Goal: Information Seeking & Learning: Understand process/instructions

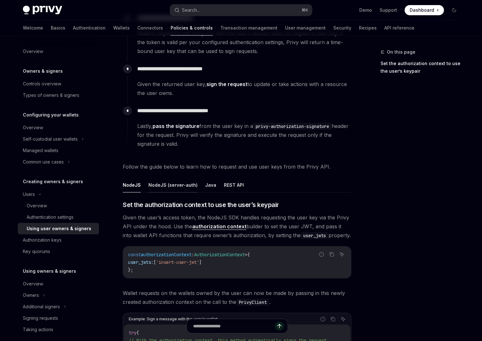
scroll to position [102, 0]
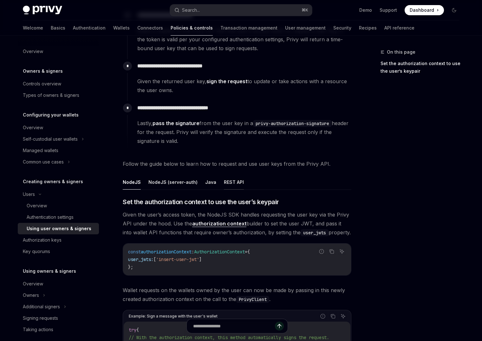
click at [225, 180] on button "REST API" at bounding box center [234, 182] width 20 height 15
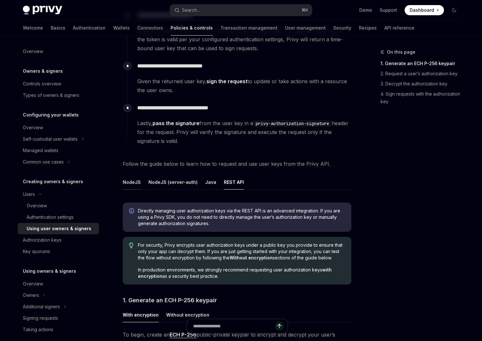
click at [132, 179] on button "NodeJS" at bounding box center [132, 182] width 18 height 15
type textarea "*"
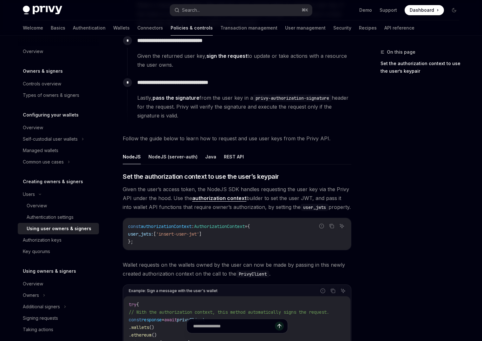
scroll to position [131, 0]
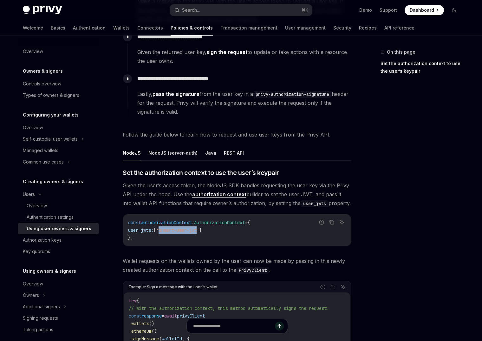
drag, startPoint x: 208, startPoint y: 230, endPoint x: 168, endPoint y: 228, distance: 40.7
click at [168, 228] on span "'insert-user-jwt'" at bounding box center [177, 230] width 43 height 6
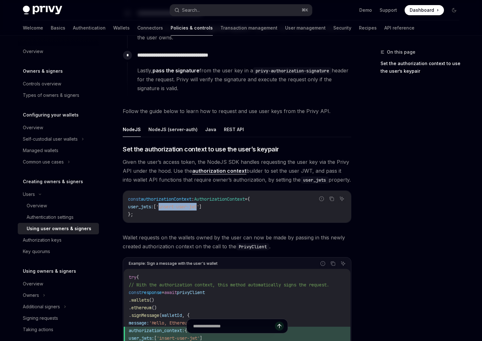
scroll to position [155, 0]
click at [199, 207] on span "'insert-user-jwt'" at bounding box center [177, 207] width 43 height 6
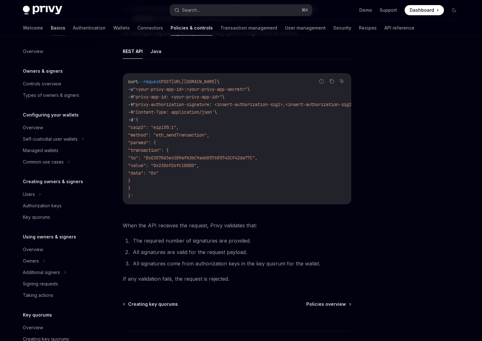
scroll to position [106, 0]
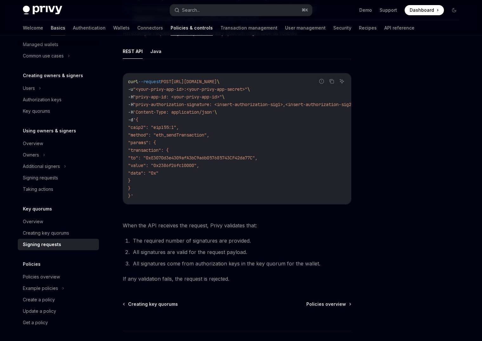
click at [51, 29] on link "Basics" at bounding box center [58, 27] width 15 height 15
type textarea "*"
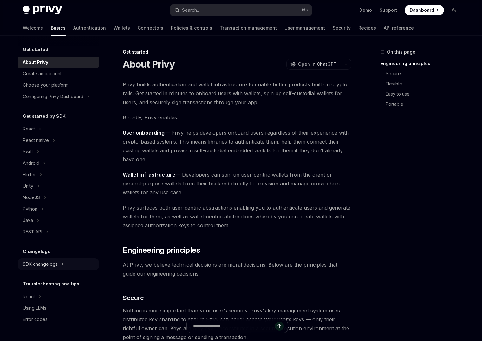
click at [49, 261] on div "SDK changelogs" at bounding box center [40, 264] width 35 height 8
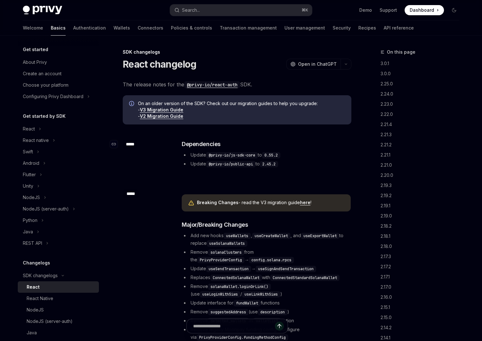
click at [130, 144] on div "*****" at bounding box center [130, 144] width 15 height 9
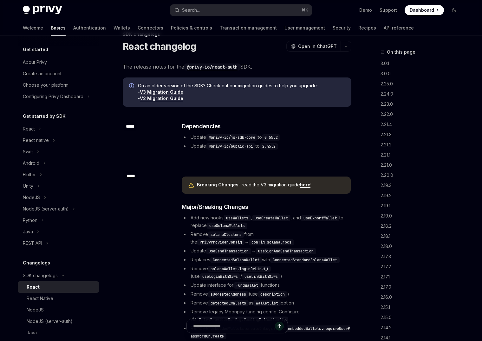
scroll to position [17, 0]
